Goal: Task Accomplishment & Management: Use online tool/utility

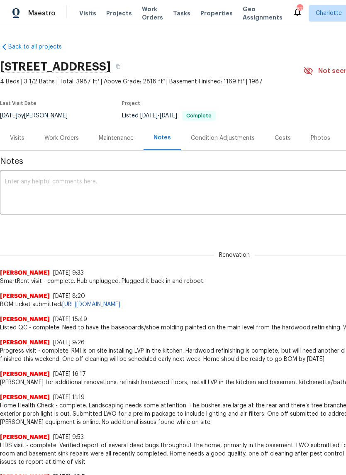
scroll to position [180, 0]
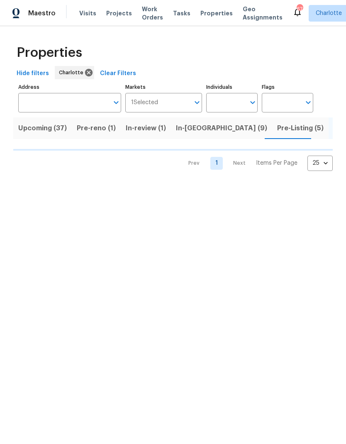
click at [71, 105] on input "Address" at bounding box center [63, 103] width 90 height 20
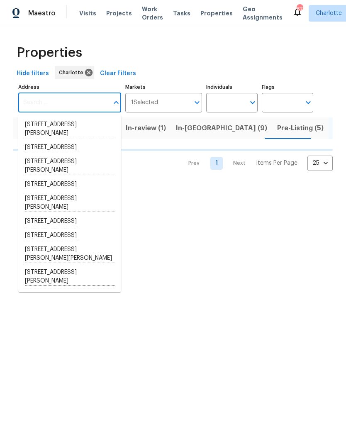
type input "c"
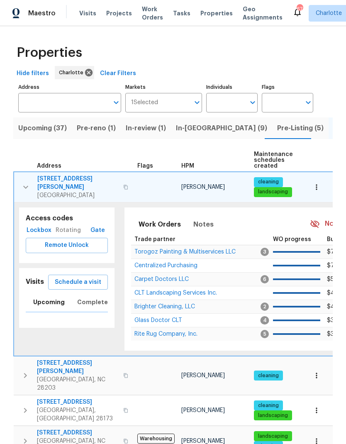
click at [215, 408] on span "[PERSON_NAME]" at bounding box center [203, 411] width 44 height 6
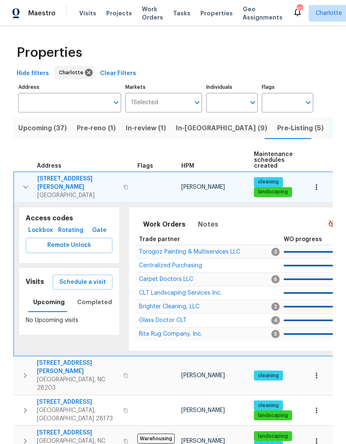
click at [77, 99] on input "Address" at bounding box center [63, 103] width 90 height 20
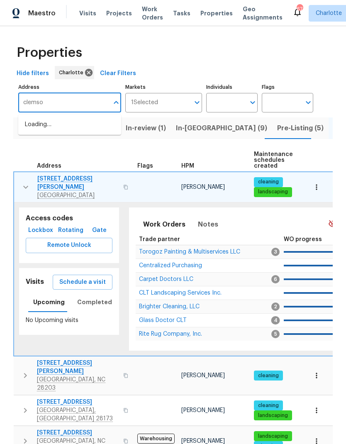
type input "clemson"
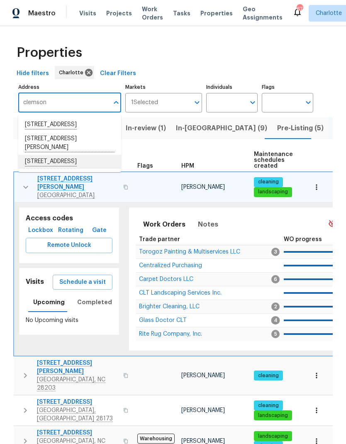
click at [98, 165] on li "[STREET_ADDRESS]" at bounding box center [69, 162] width 103 height 14
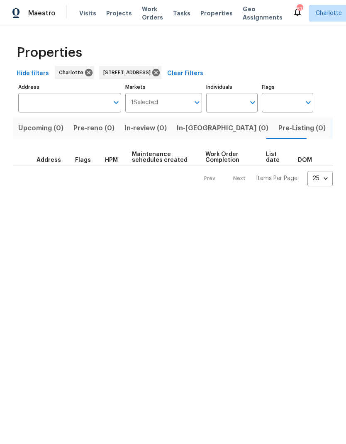
type input "[STREET_ADDRESS]"
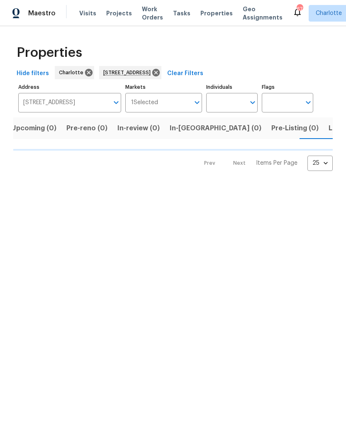
scroll to position [0, 13]
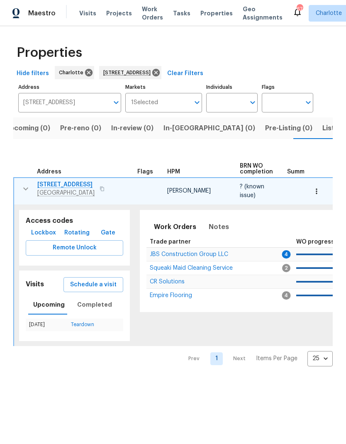
click at [64, 186] on span "[STREET_ADDRESS]" at bounding box center [65, 185] width 57 height 8
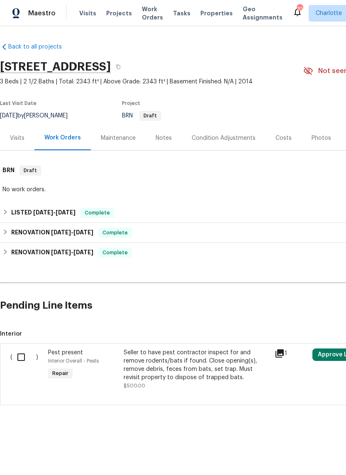
click at [25, 350] on input "checkbox" at bounding box center [24, 357] width 24 height 17
checkbox input "true"
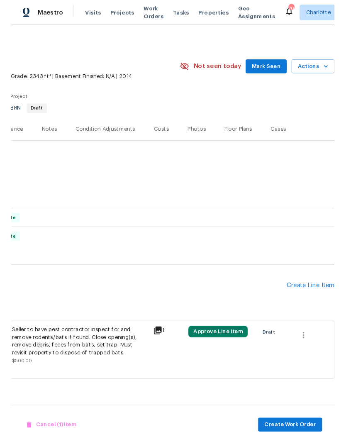
scroll to position [0, 123]
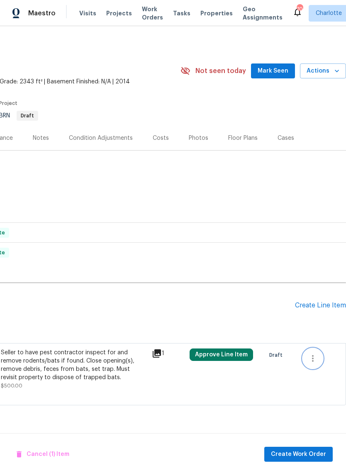
click at [313, 359] on icon "button" at bounding box center [313, 359] width 10 height 10
click at [244, 298] on div at bounding box center [173, 237] width 346 height 475
click at [93, 357] on div "Seller to have pest contractor inspect for and remove rodents/bats if found. Cl…" at bounding box center [74, 365] width 146 height 33
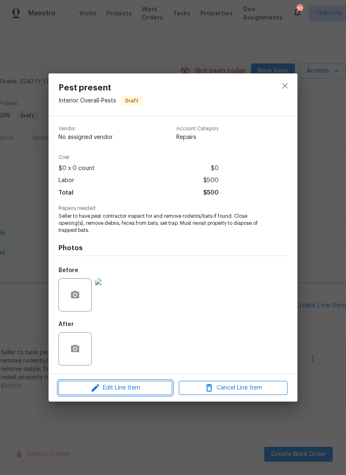
click at [150, 388] on span "Edit Line Item" at bounding box center [115, 388] width 109 height 10
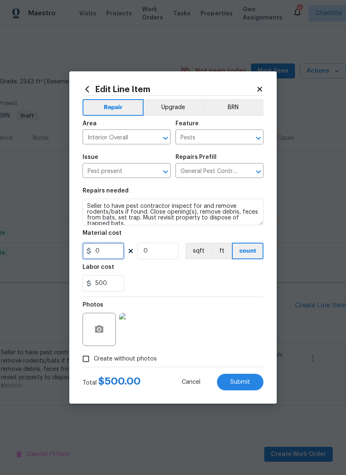
click at [107, 251] on input "0" at bounding box center [104, 251] width 42 height 17
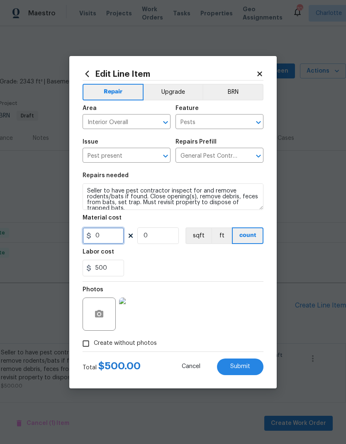
type input "1"
click at [104, 268] on input "500" at bounding box center [104, 268] width 42 height 17
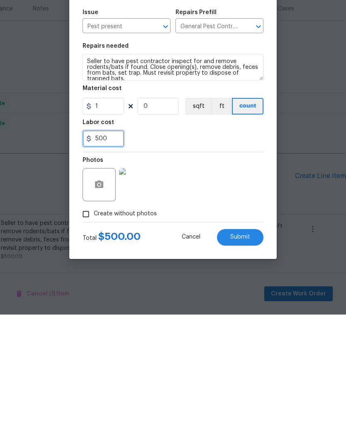
click at [103, 260] on input "500" at bounding box center [104, 268] width 42 height 17
type input "1"
click at [170, 227] on input "0" at bounding box center [158, 235] width 42 height 17
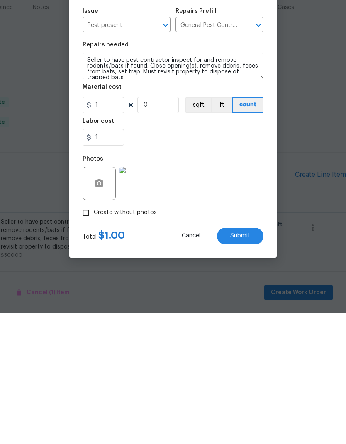
click at [257, 359] on button "Submit" at bounding box center [240, 367] width 46 height 17
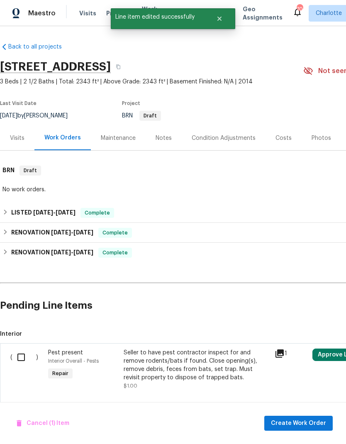
scroll to position [0, 0]
click at [25, 349] on input "checkbox" at bounding box center [24, 357] width 24 height 17
checkbox input "true"
click at [310, 423] on span "Create Work Order" at bounding box center [298, 423] width 55 height 10
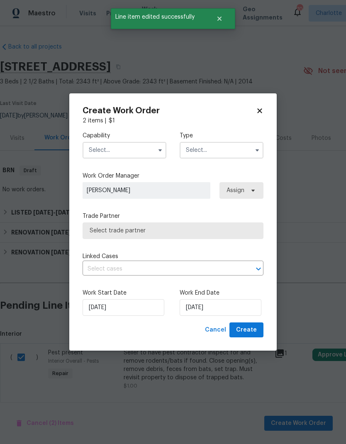
click at [144, 151] on input "text" at bounding box center [125, 150] width 84 height 17
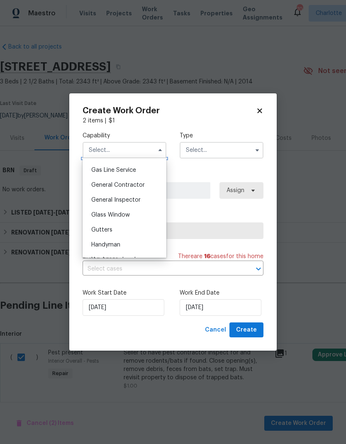
scroll to position [378, 0]
click at [163, 202] on div "General Inspector" at bounding box center [125, 201] width 80 height 15
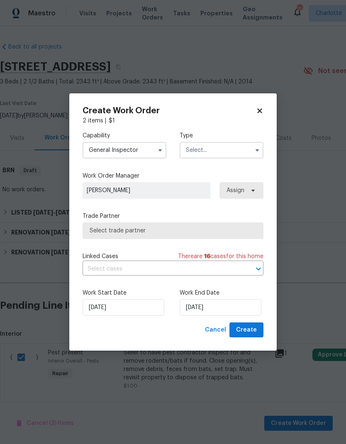
click at [159, 148] on icon "button" at bounding box center [160, 150] width 7 height 7
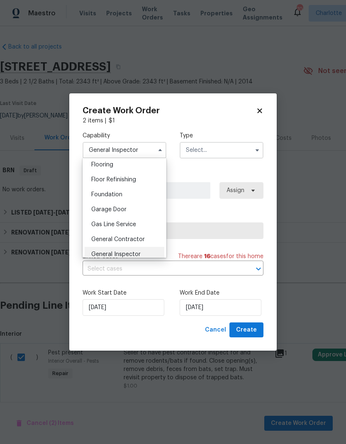
scroll to position [342, 0]
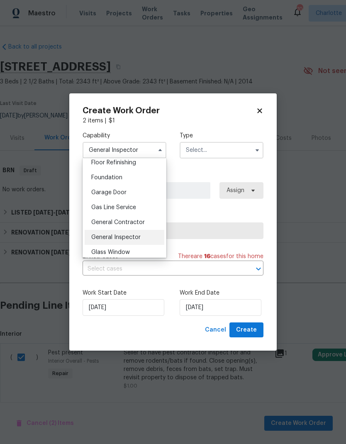
click at [151, 221] on div "General Contractor" at bounding box center [125, 222] width 80 height 15
type input "General Contractor"
